Goal: Submit feedback/report problem: Leave review/rating

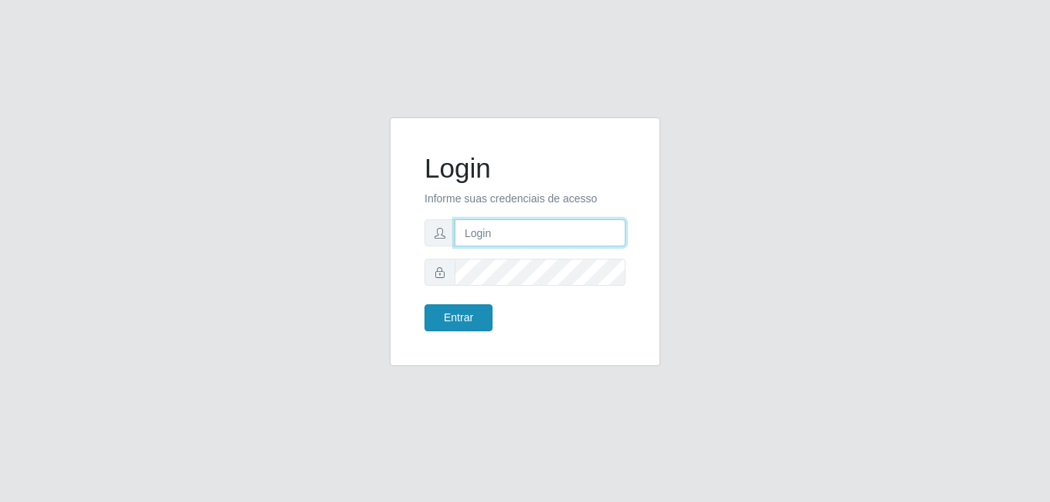
type input "[PERSON_NAME]"
click at [472, 325] on button "Entrar" at bounding box center [458, 318] width 68 height 27
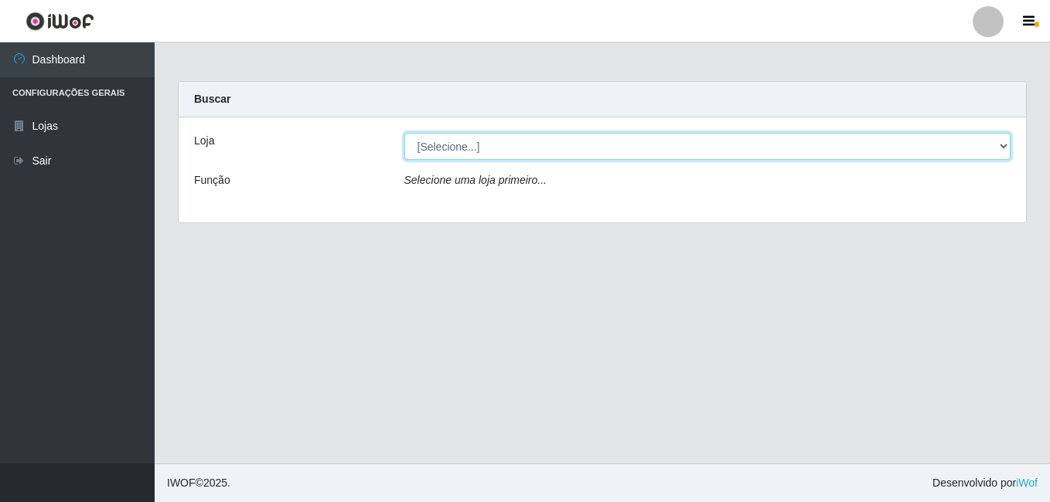
click at [452, 141] on select "[Selecione...] [PERSON_NAME]" at bounding box center [707, 146] width 607 height 27
select select "230"
click at [404, 133] on select "[Selecione...] [PERSON_NAME]" at bounding box center [707, 146] width 607 height 27
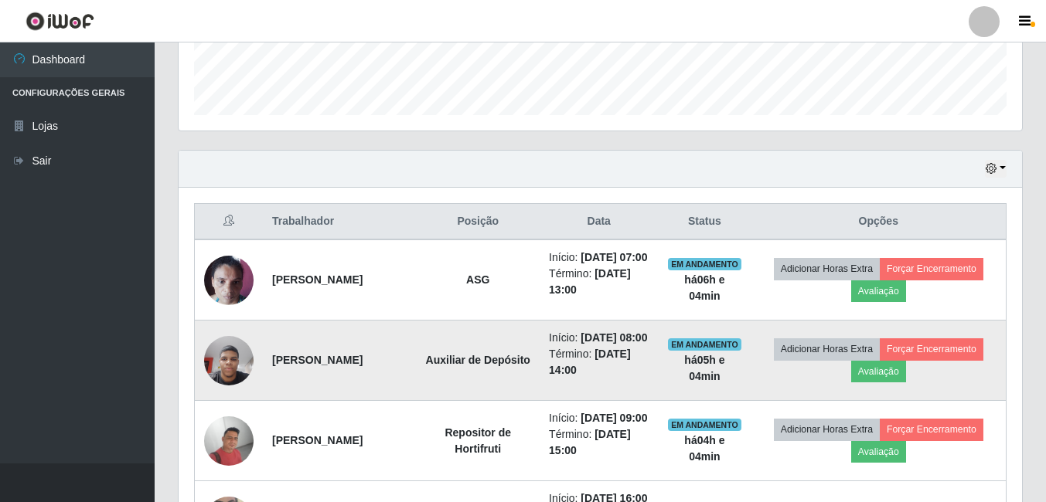
scroll to position [541, 0]
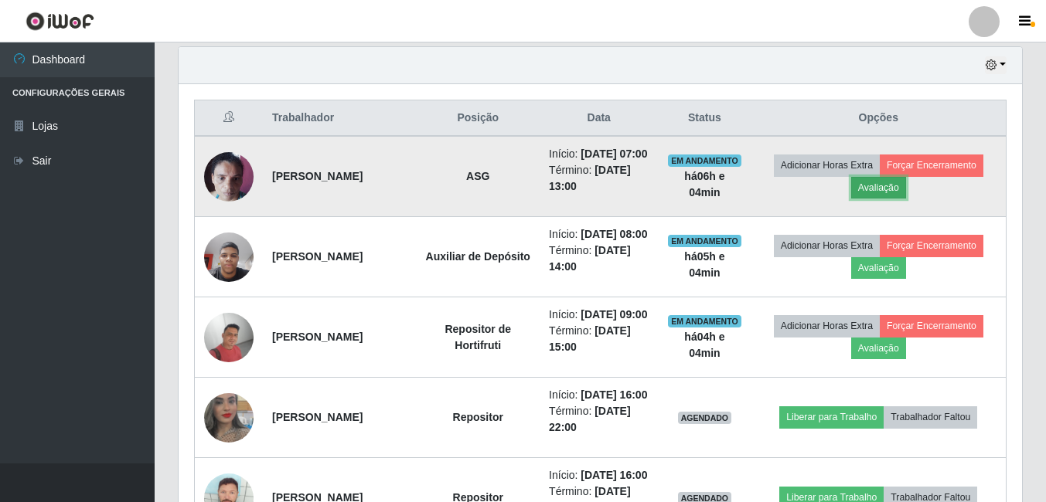
click at [904, 199] on button "Avaliação" at bounding box center [878, 188] width 55 height 22
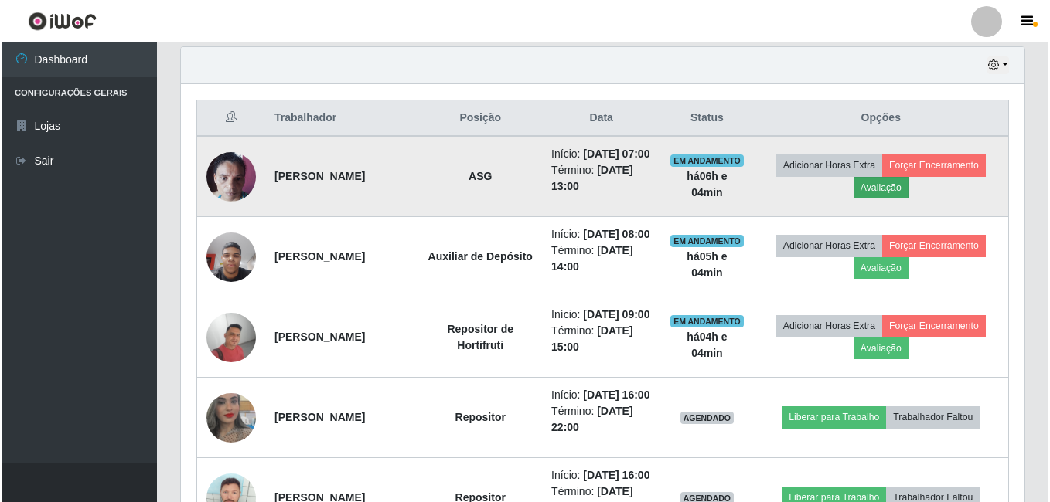
scroll to position [321, 835]
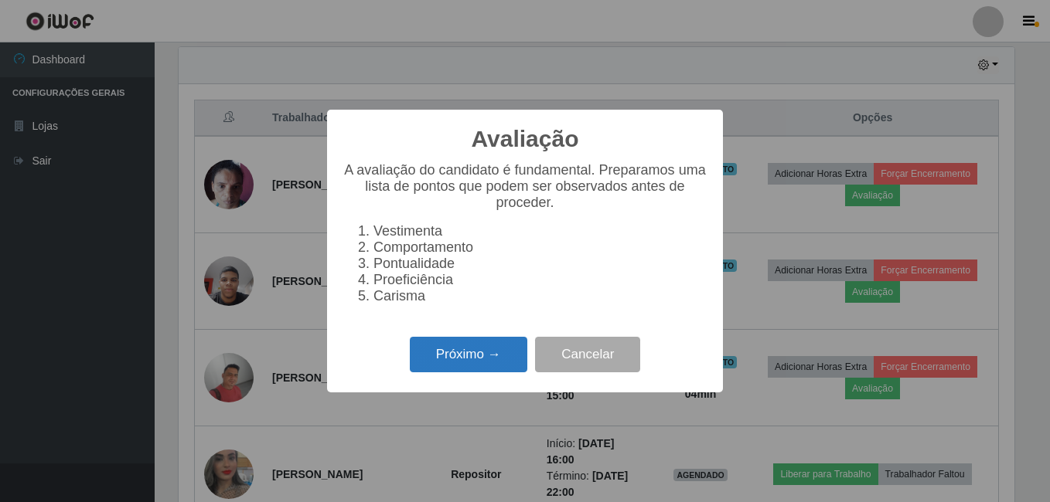
click at [476, 369] on button "Próximo →" at bounding box center [468, 355] width 117 height 36
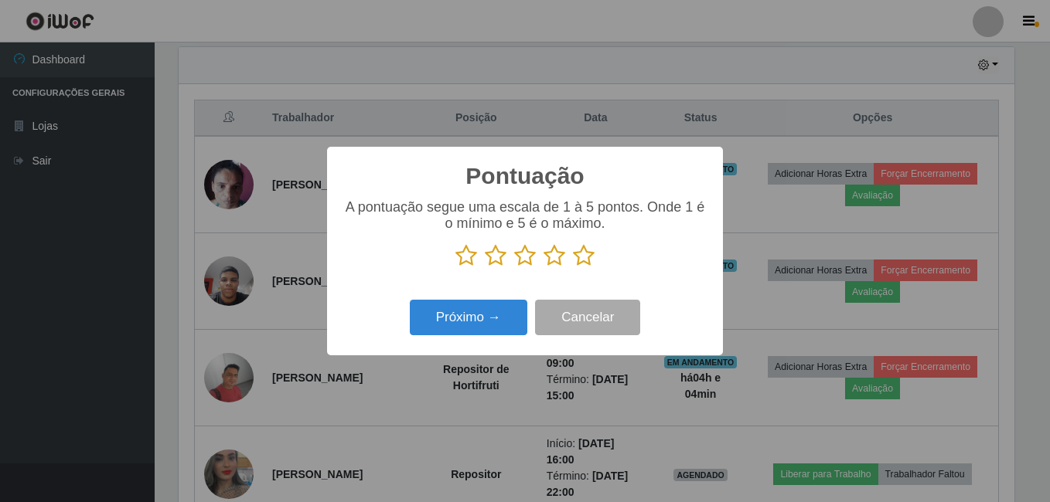
click at [588, 264] on icon at bounding box center [584, 255] width 22 height 23
click at [573, 267] on input "radio" at bounding box center [573, 267] width 0 height 0
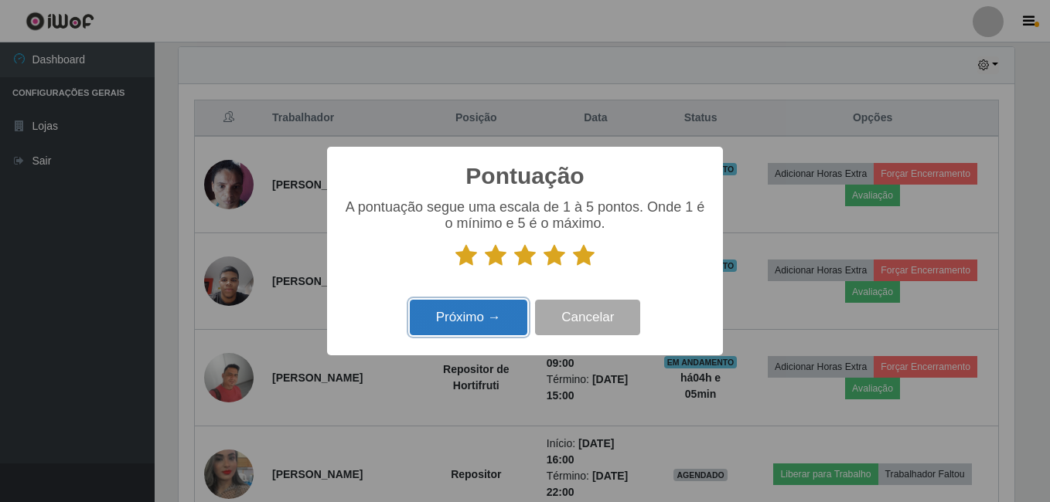
click at [495, 325] on button "Próximo →" at bounding box center [468, 318] width 117 height 36
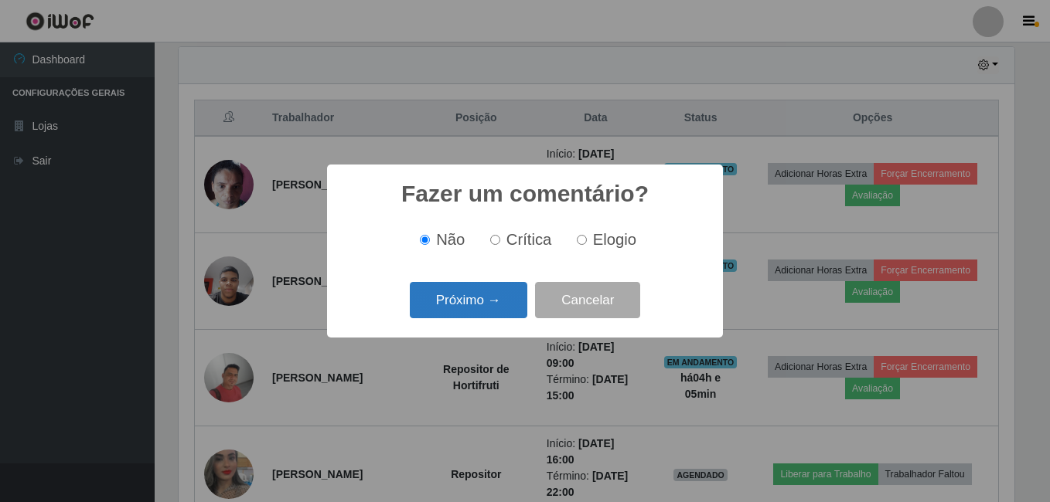
click at [502, 296] on button "Próximo →" at bounding box center [468, 300] width 117 height 36
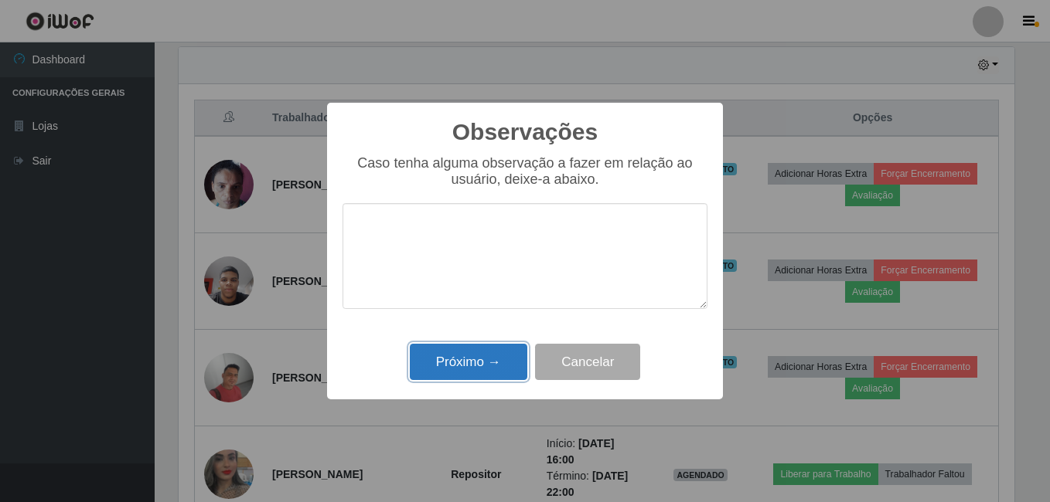
click at [509, 367] on button "Próximo →" at bounding box center [468, 362] width 117 height 36
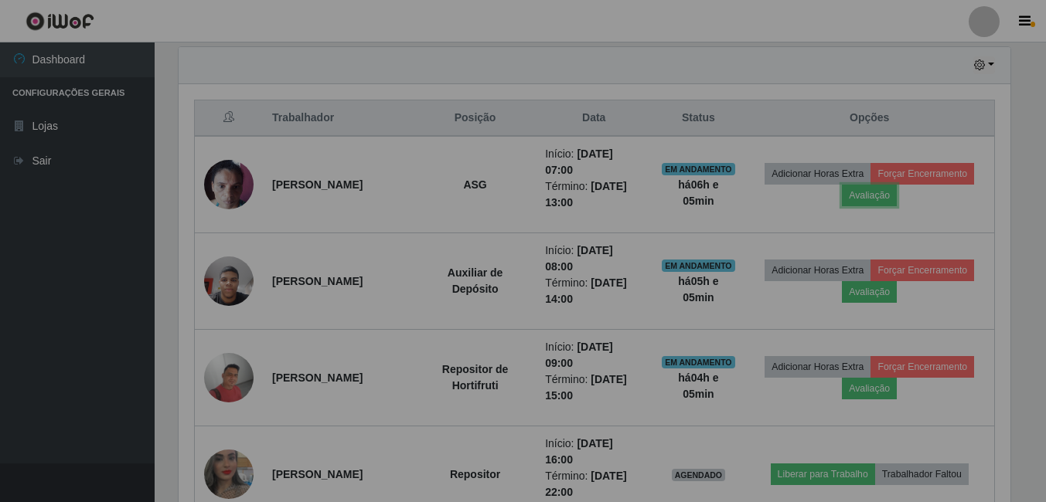
scroll to position [321, 843]
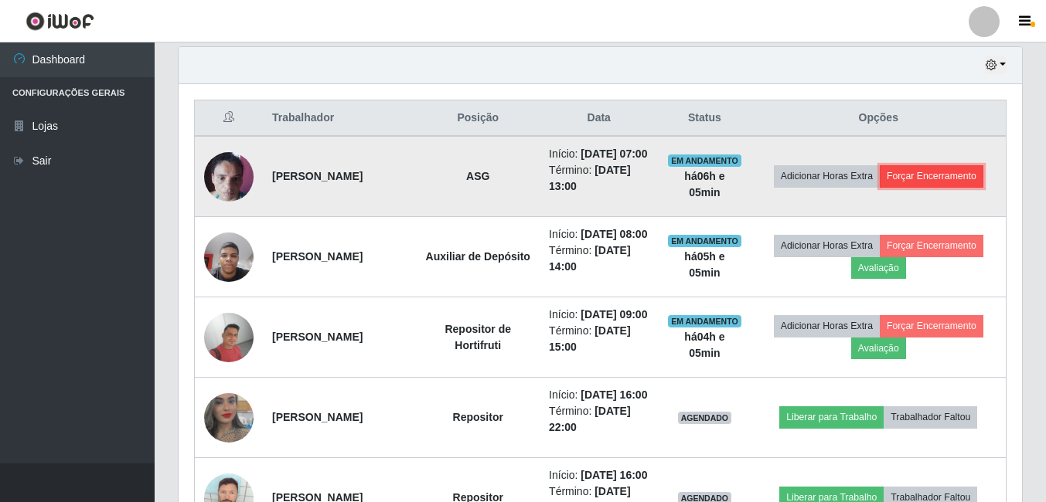
click at [903, 187] on button "Forçar Encerramento" at bounding box center [932, 176] width 104 height 22
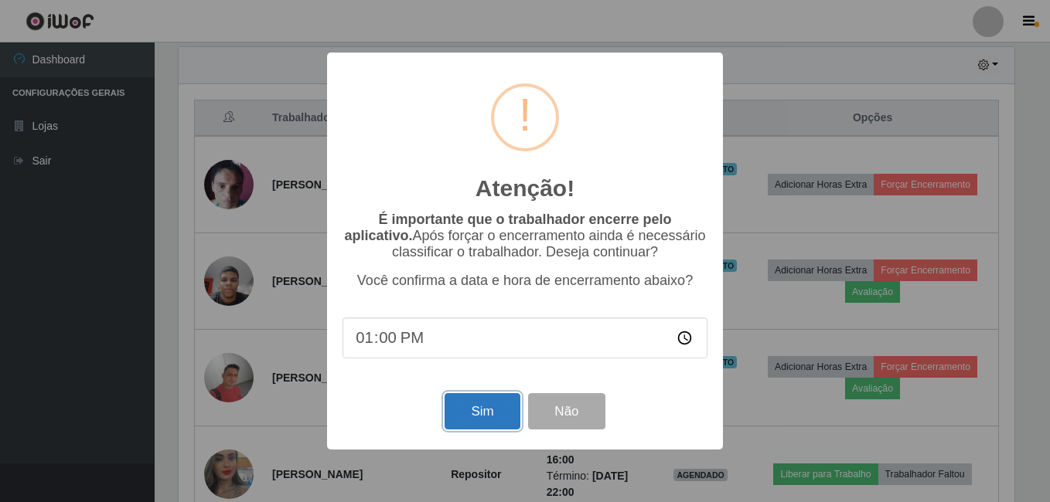
click at [475, 422] on button "Sim" at bounding box center [481, 411] width 75 height 36
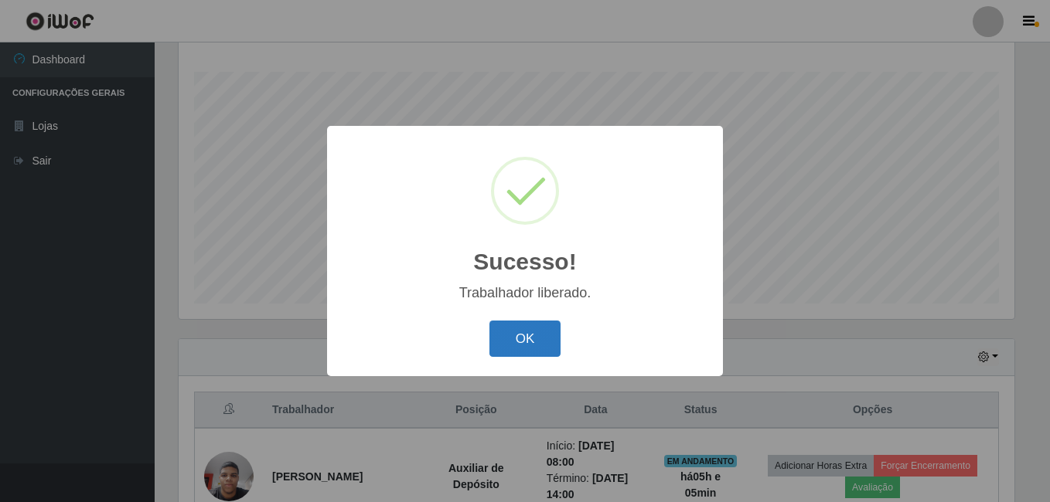
click at [520, 349] on button "OK" at bounding box center [525, 339] width 72 height 36
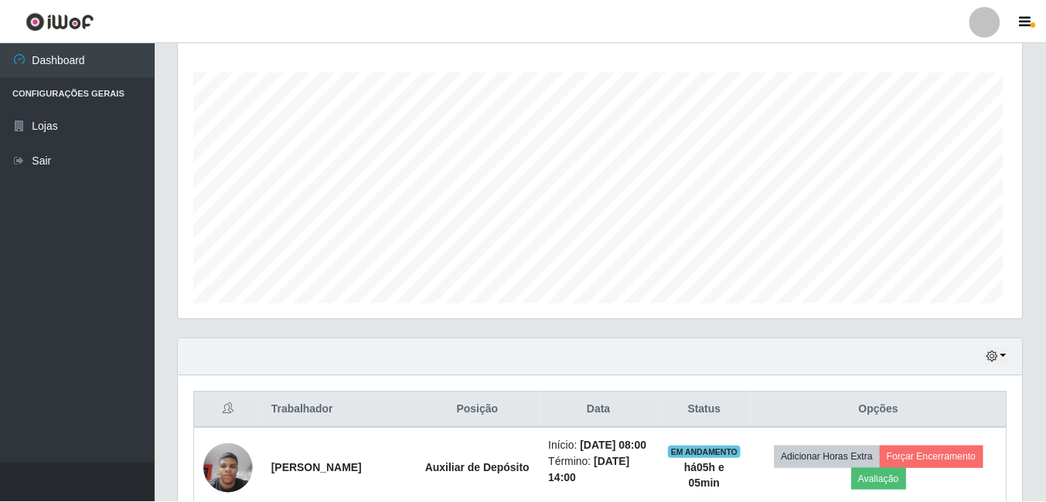
scroll to position [321, 843]
